Goal: Transaction & Acquisition: Purchase product/service

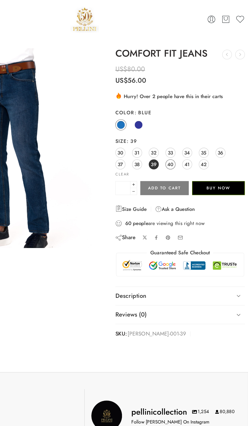
click at [189, 123] on span "40" at bounding box center [189, 124] width 5 height 7
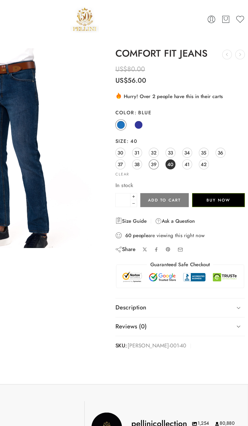
click at [178, 125] on span "39" at bounding box center [176, 124] width 4 height 7
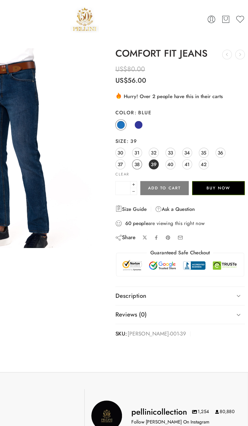
click at [163, 124] on span "38" at bounding box center [164, 124] width 4 height 7
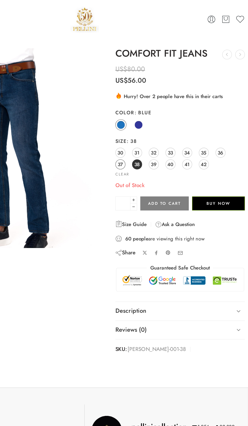
click at [151, 125] on span "37" at bounding box center [151, 124] width 4 height 7
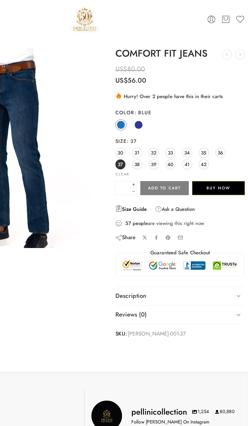
click at [159, 157] on link "Size Guide" at bounding box center [159, 159] width 24 height 6
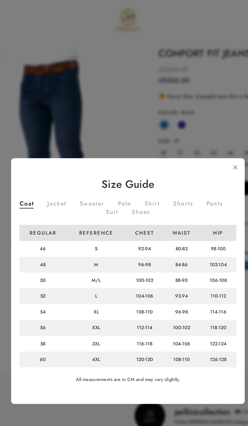
click at [177, 252] on td "100-102" at bounding box center [165, 249] width 28 height 12
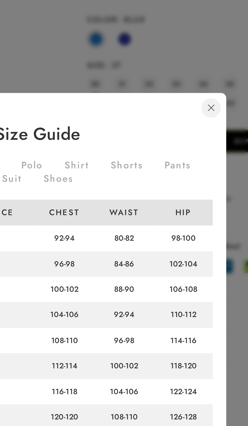
click at [207, 130] on link at bounding box center [205, 126] width 9 height 9
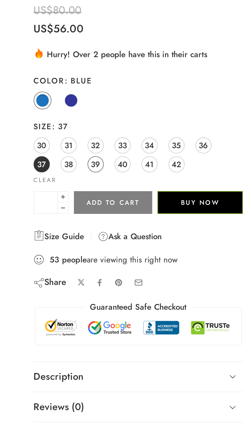
click at [175, 124] on span "39" at bounding box center [176, 124] width 4 height 7
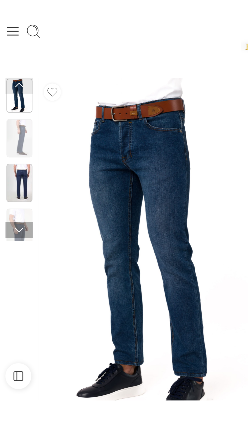
click at [9, 83] on img at bounding box center [9, 86] width 12 height 18
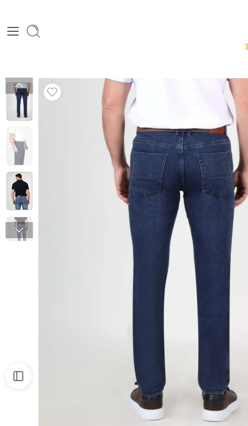
click at [11, 94] on img at bounding box center [9, 90] width 12 height 18
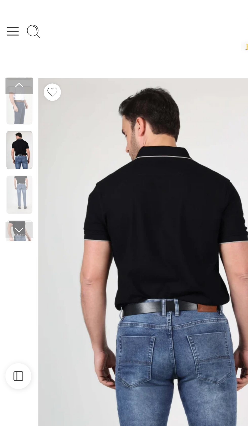
click at [11, 72] on img at bounding box center [9, 70] width 12 height 18
click at [11, 94] on img at bounding box center [9, 92] width 12 height 18
click at [7, 16] on icon at bounding box center [6, 14] width 7 height 7
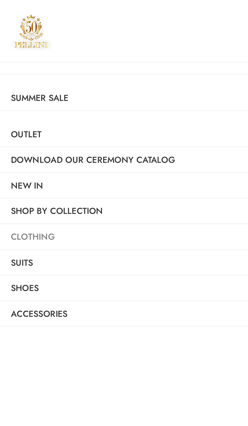
click at [91, 112] on link "Clothing" at bounding box center [63, 112] width 127 height 12
click at [79, 109] on link "Clothing" at bounding box center [63, 112] width 127 height 12
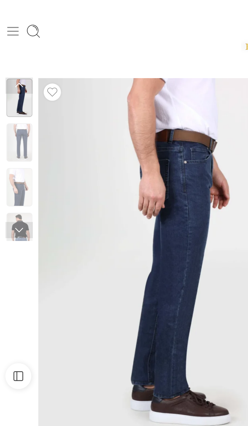
click at [4, 18] on icon at bounding box center [6, 14] width 7 height 7
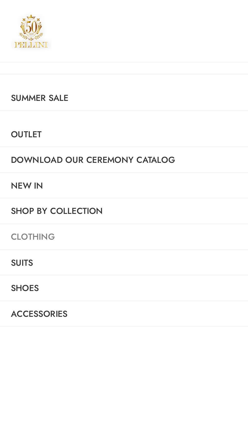
click at [65, 110] on link "Clothing" at bounding box center [63, 112] width 127 height 12
click at [20, 110] on link "Clothing" at bounding box center [63, 112] width 127 height 12
click at [24, 111] on link "Clothing" at bounding box center [63, 112] width 127 height 12
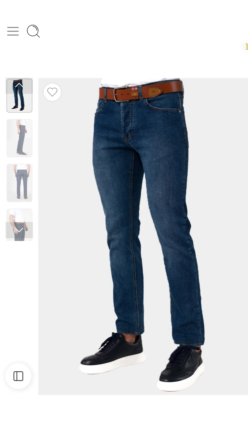
click at [4, 14] on icon at bounding box center [6, 14] width 7 height 7
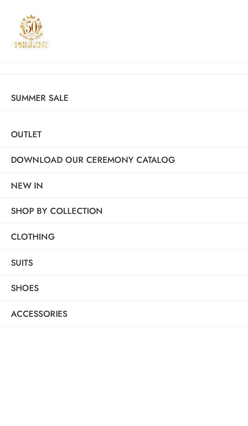
click at [15, 16] on img at bounding box center [14, 14] width 19 height 19
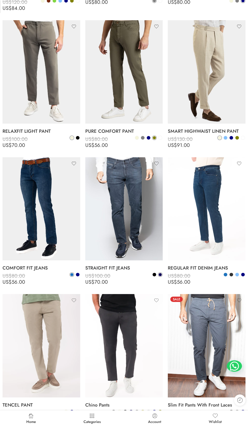
scroll to position [191, 0]
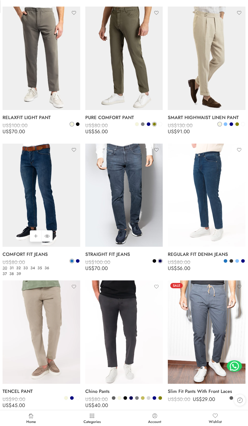
click at [42, 197] on img at bounding box center [42, 196] width 78 height 104
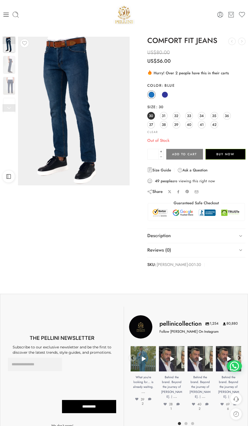
click at [98, 131] on img at bounding box center [74, 111] width 112 height 149
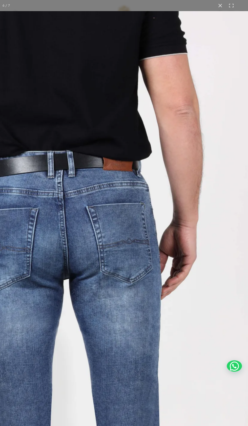
click at [216, 4] on button at bounding box center [220, 5] width 11 height 11
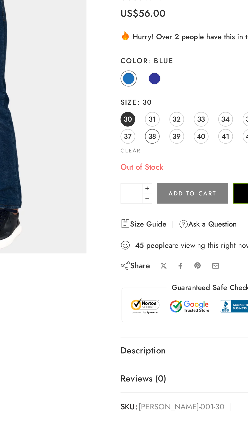
click at [167, 125] on link "38" at bounding box center [164, 125] width 8 height 8
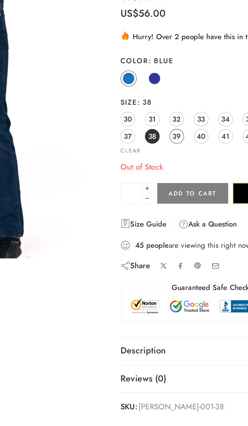
click at [178, 124] on link "39" at bounding box center [177, 125] width 8 height 8
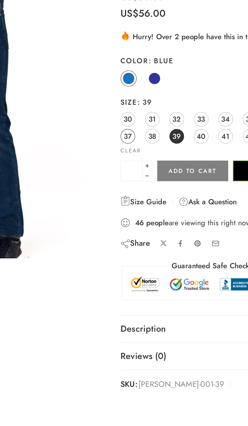
click at [151, 123] on span "37" at bounding box center [151, 124] width 4 height 7
click at [164, 125] on span "38" at bounding box center [164, 124] width 4 height 7
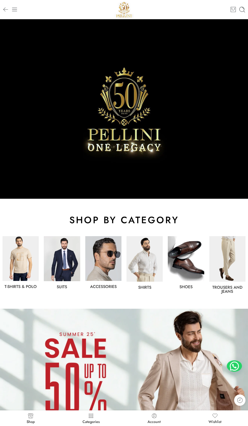
click at [228, 267] on img at bounding box center [227, 258] width 36 height 45
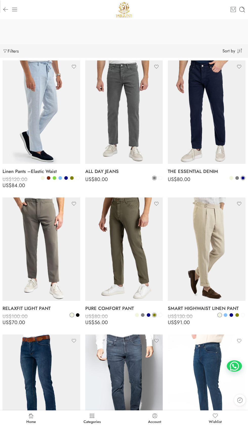
scroll to position [73, 0]
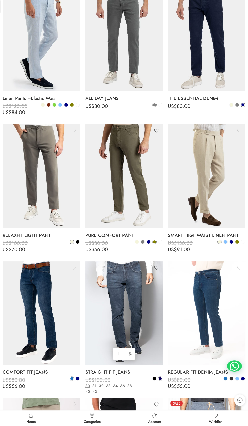
click at [133, 330] on img at bounding box center [124, 314] width 78 height 104
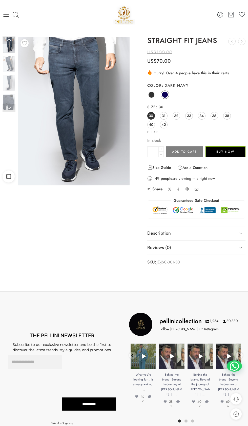
click at [93, 129] on img at bounding box center [74, 111] width 112 height 149
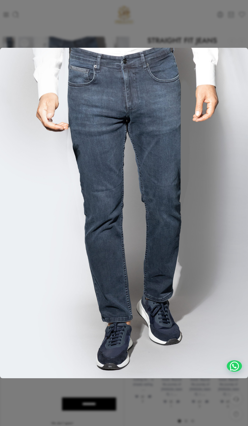
click at [177, 181] on img at bounding box center [124, 213] width 248 height 331
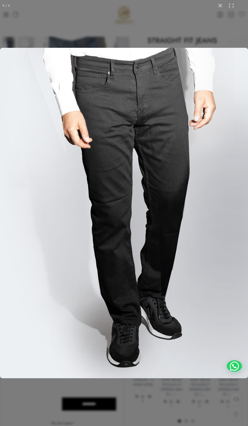
click at [220, 4] on button at bounding box center [220, 5] width 11 height 11
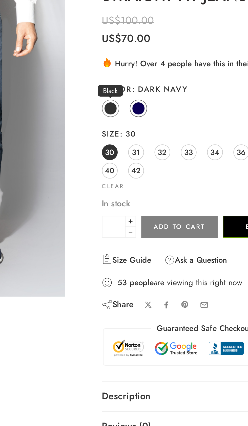
click at [153, 95] on span at bounding box center [151, 95] width 6 height 6
